Goal: Consume media (video, audio)

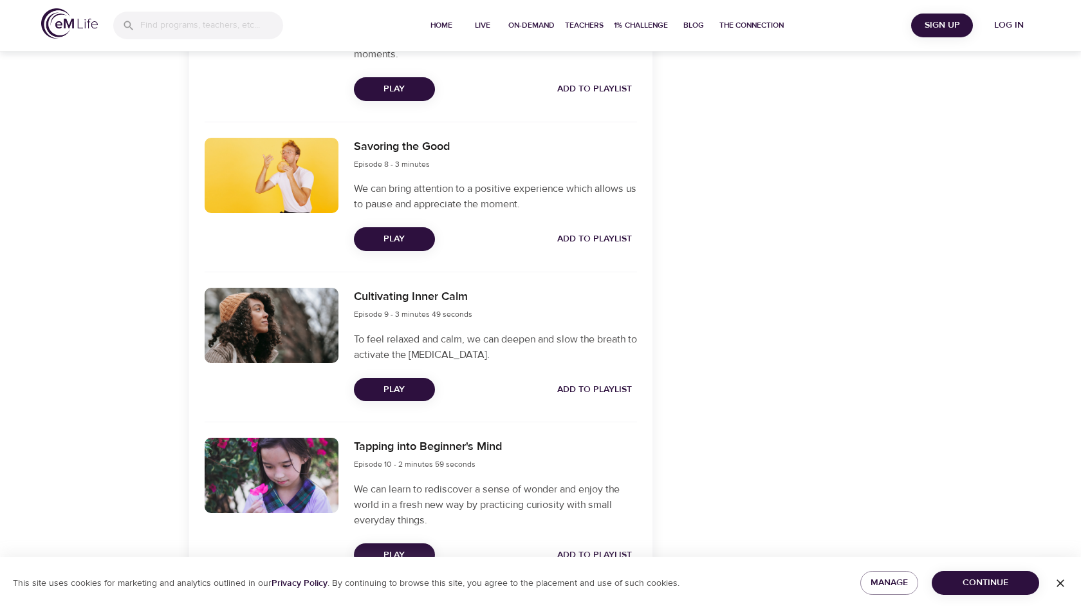
scroll to position [1582, 0]
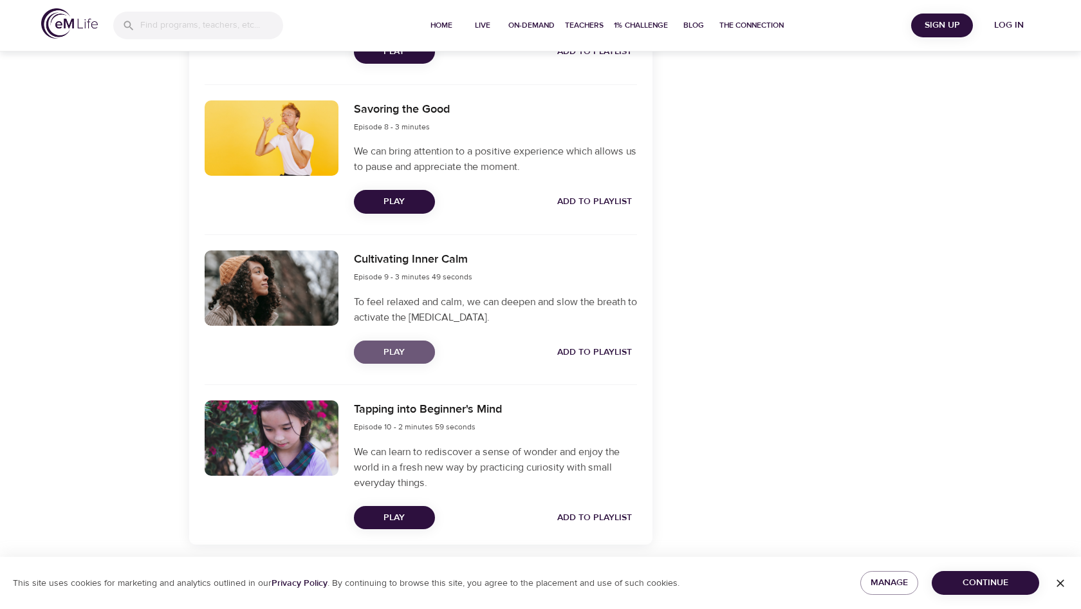
click at [384, 349] on span "Play" at bounding box center [394, 352] width 61 height 16
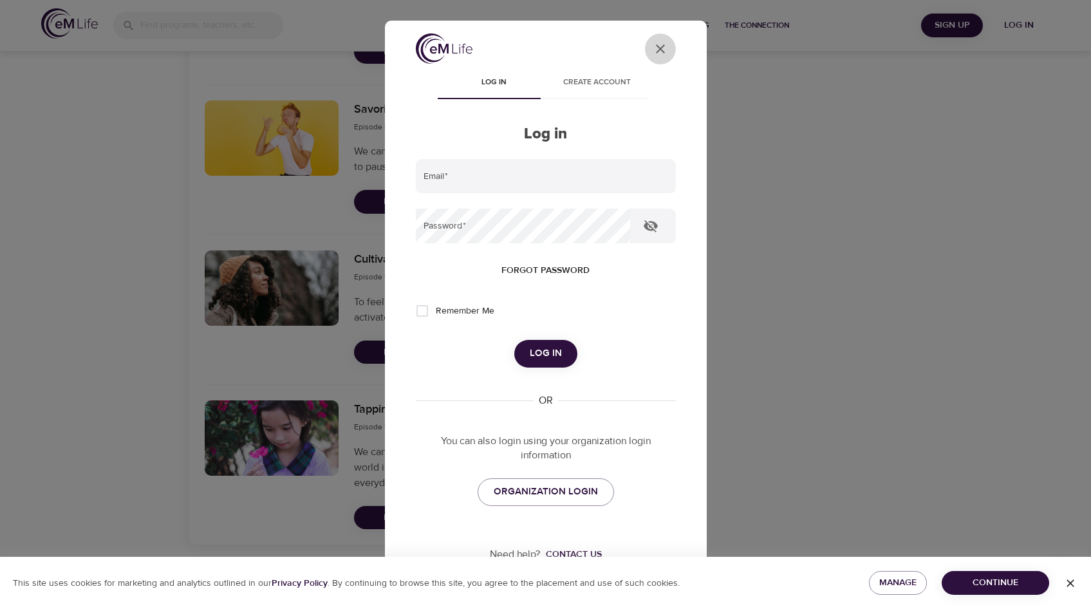
click at [654, 50] on icon "User Profile" at bounding box center [660, 48] width 15 height 15
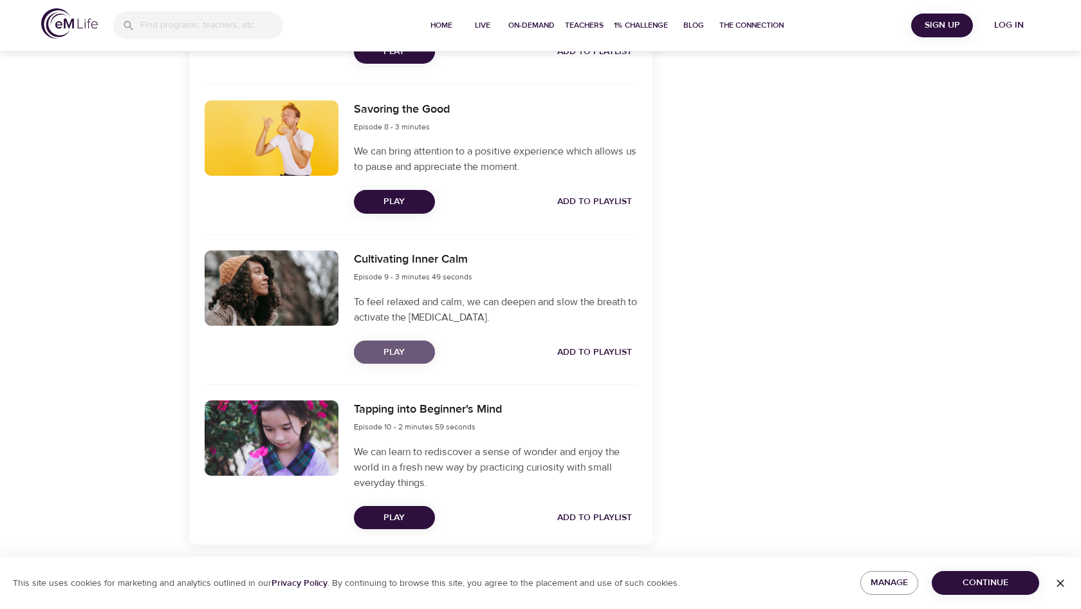
click at [407, 354] on span "Play" at bounding box center [394, 352] width 61 height 16
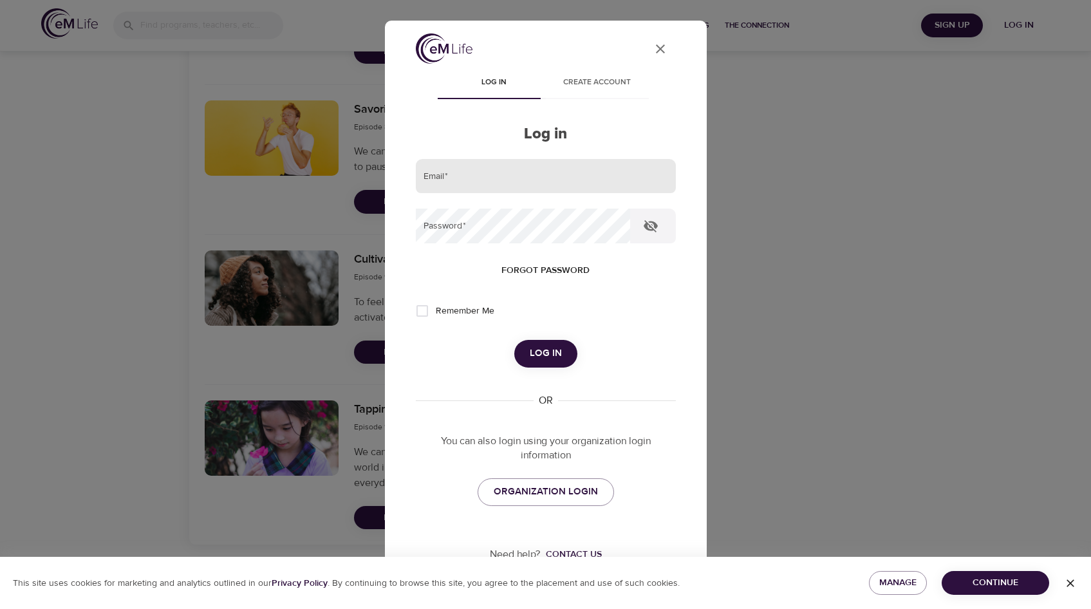
click at [485, 176] on input "email" at bounding box center [546, 176] width 260 height 35
type input "[PERSON_NAME][EMAIL_ADDRESS][PERSON_NAME][DOMAIN_NAME]"
click at [514, 340] on button "Log in" at bounding box center [545, 353] width 63 height 27
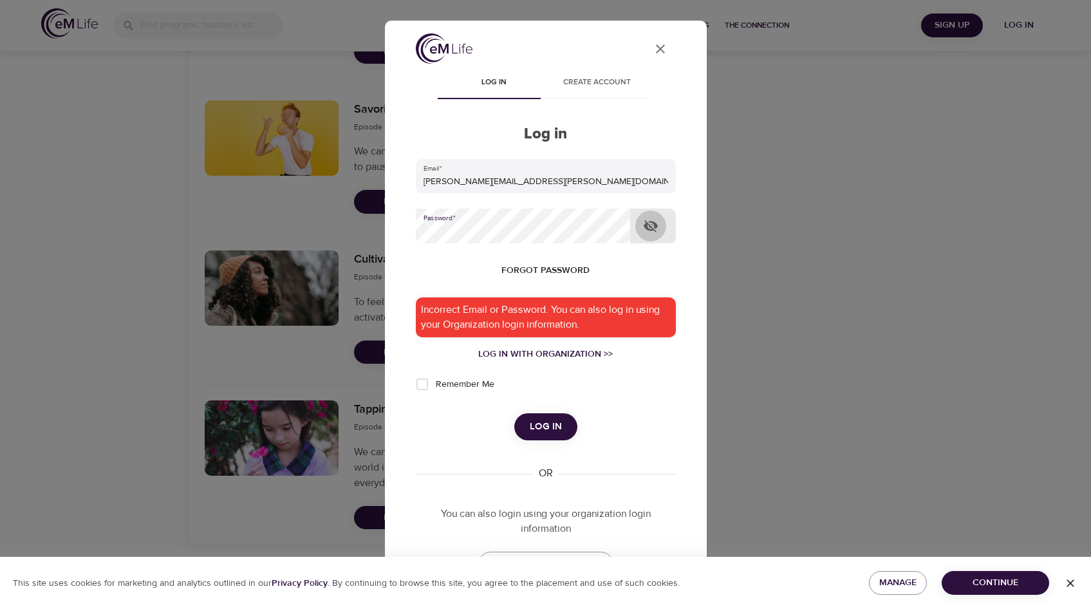
click at [649, 225] on icon "button" at bounding box center [651, 226] width 14 height 12
click at [514, 413] on button "Log in" at bounding box center [545, 426] width 63 height 27
click at [653, 48] on icon "User Profile" at bounding box center [660, 48] width 15 height 15
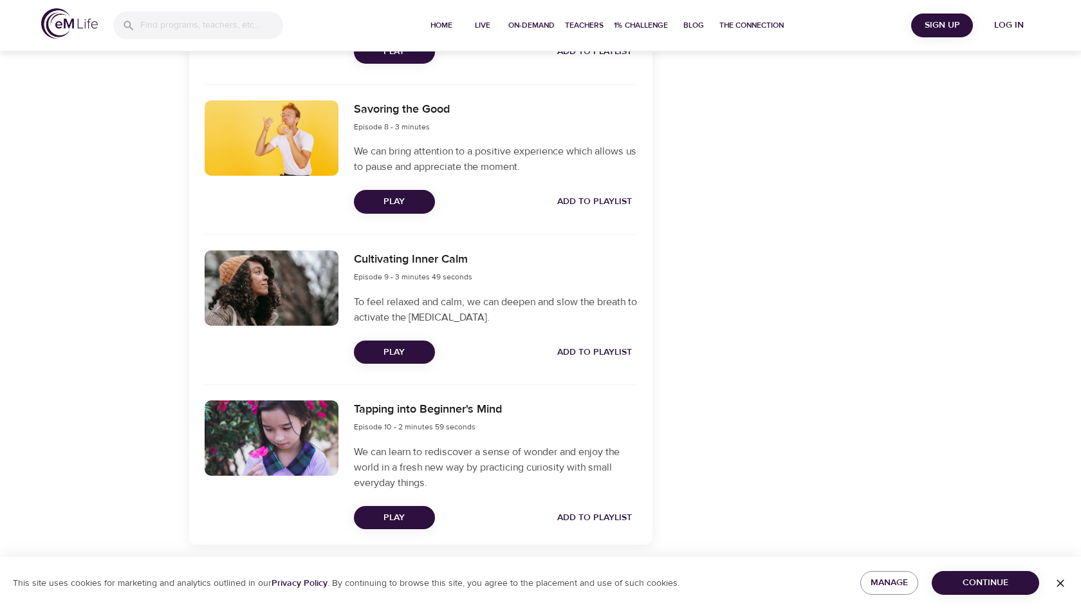
click at [1006, 23] on span "Log in" at bounding box center [1009, 25] width 51 height 16
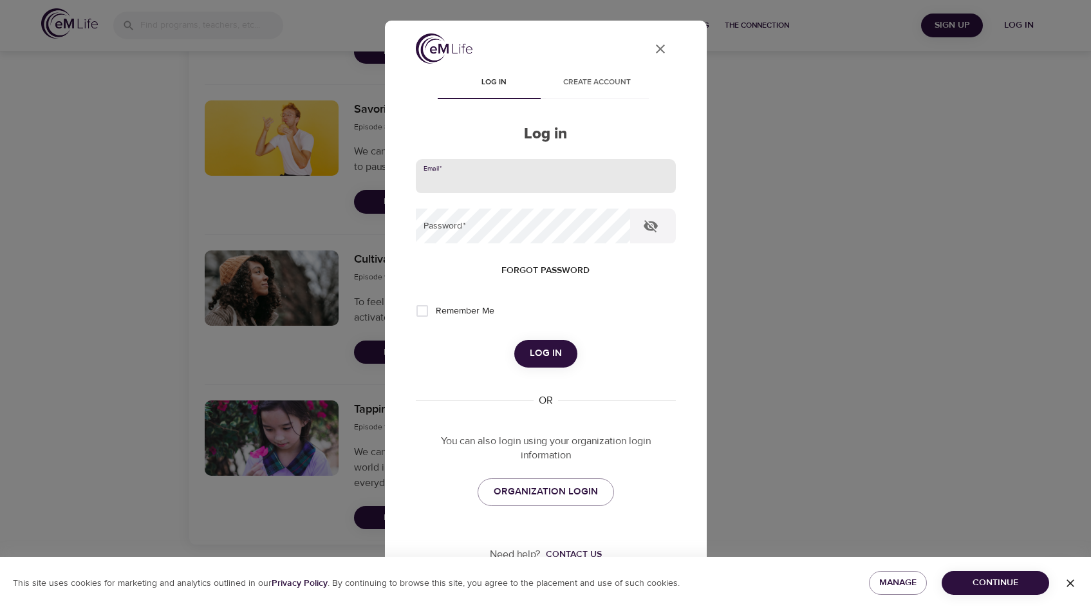
click at [466, 180] on input "email" at bounding box center [546, 176] width 260 height 35
type input "[PERSON_NAME][EMAIL_ADDRESS][PERSON_NAME][DOMAIN_NAME]"
click at [514, 340] on button "Log in" at bounding box center [545, 353] width 63 height 27
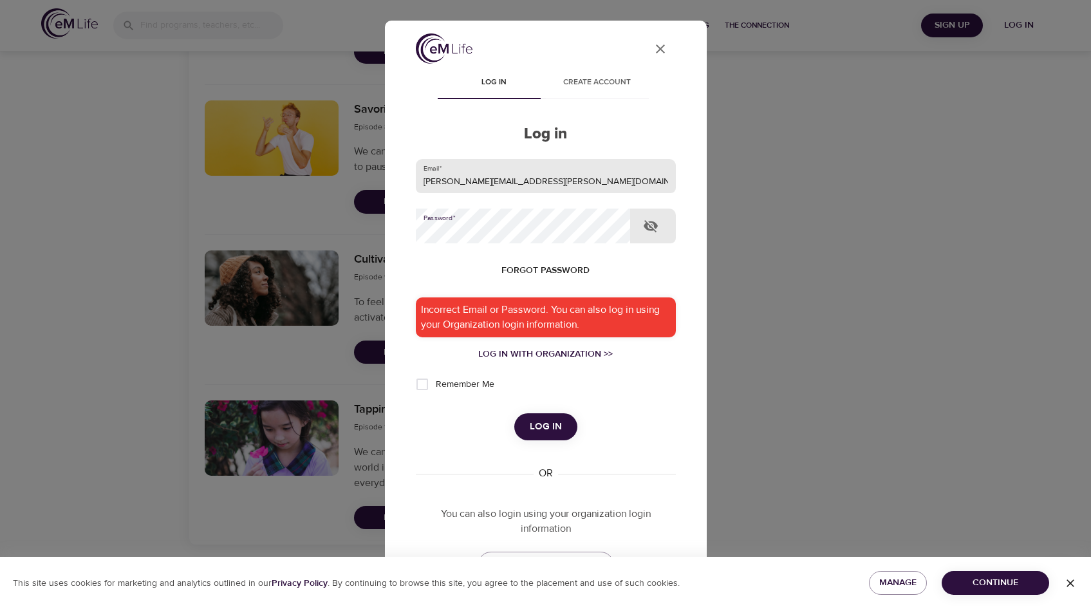
click at [514, 413] on button "Log in" at bounding box center [545, 426] width 63 height 27
click at [653, 50] on icon "User Profile" at bounding box center [660, 48] width 15 height 15
